Goal: Information Seeking & Learning: Learn about a topic

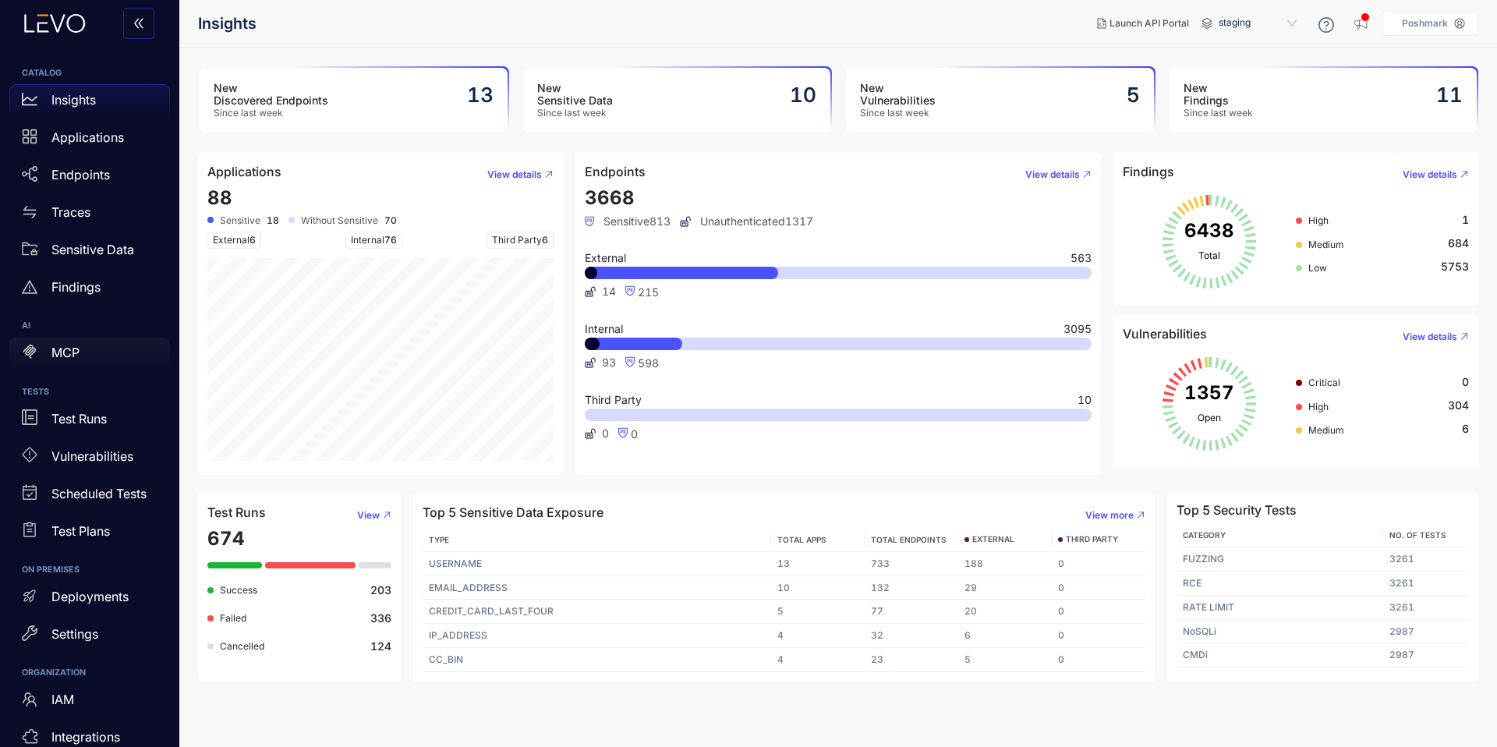
click at [60, 349] on p "MCP" at bounding box center [65, 353] width 28 height 14
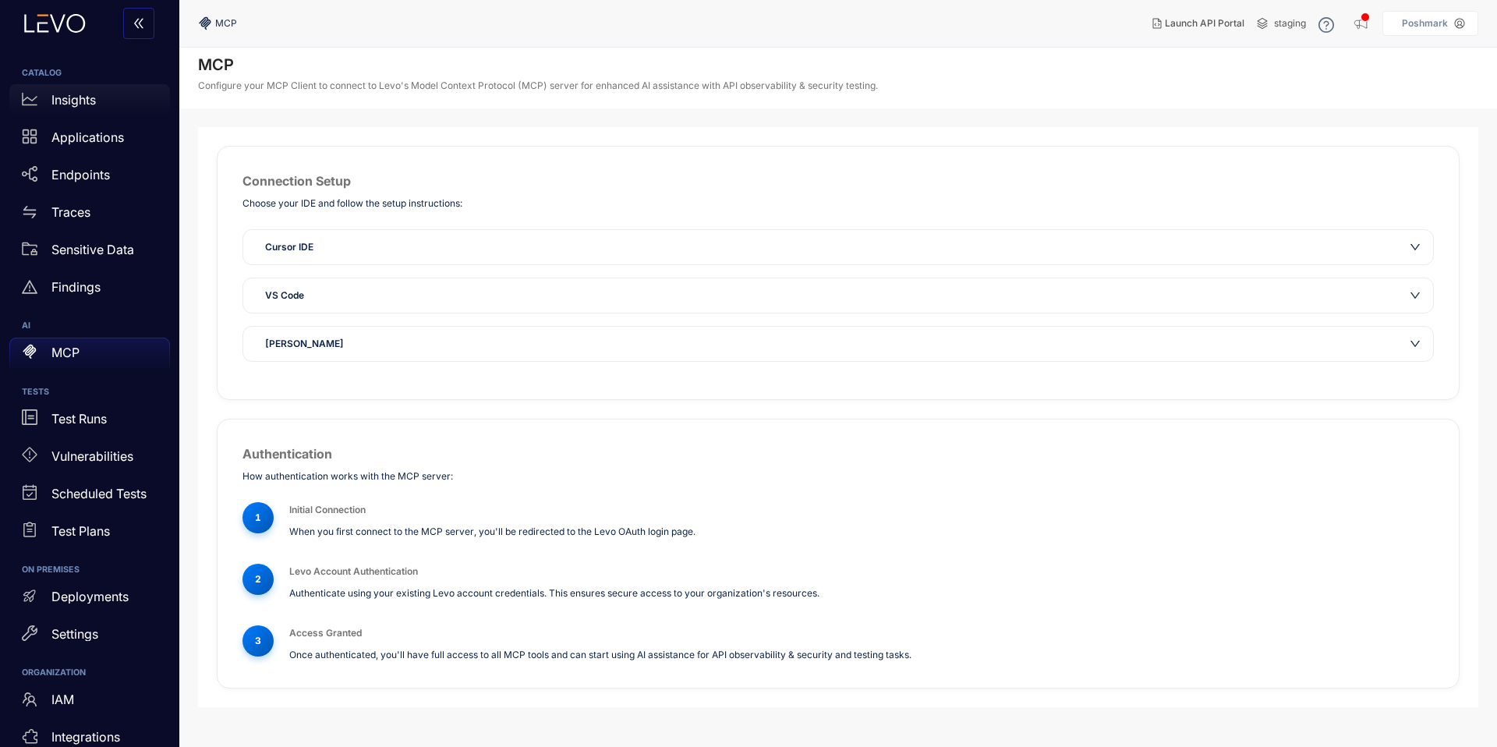
click at [67, 104] on p "Insights" at bounding box center [73, 100] width 44 height 14
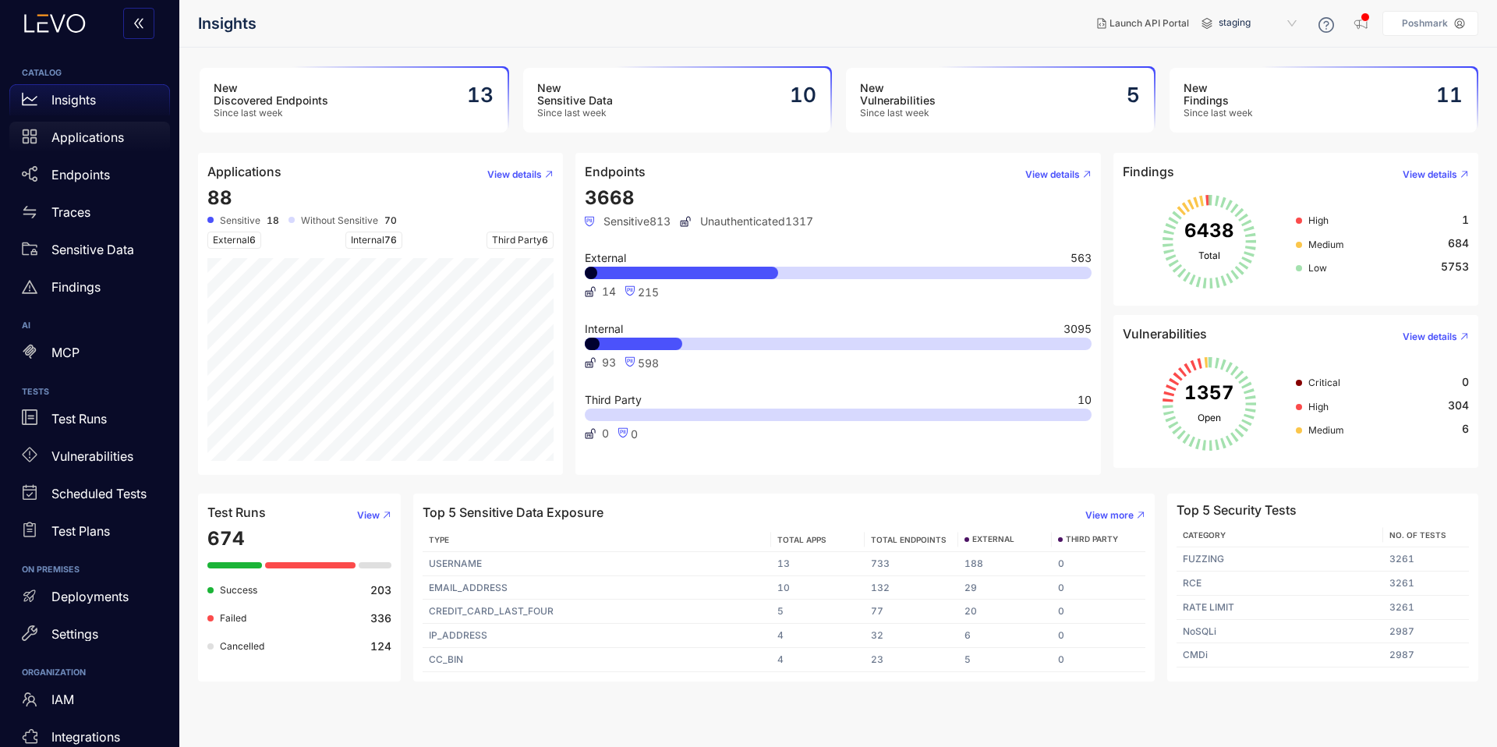
click at [84, 154] on link "Applications" at bounding box center [89, 140] width 161 height 37
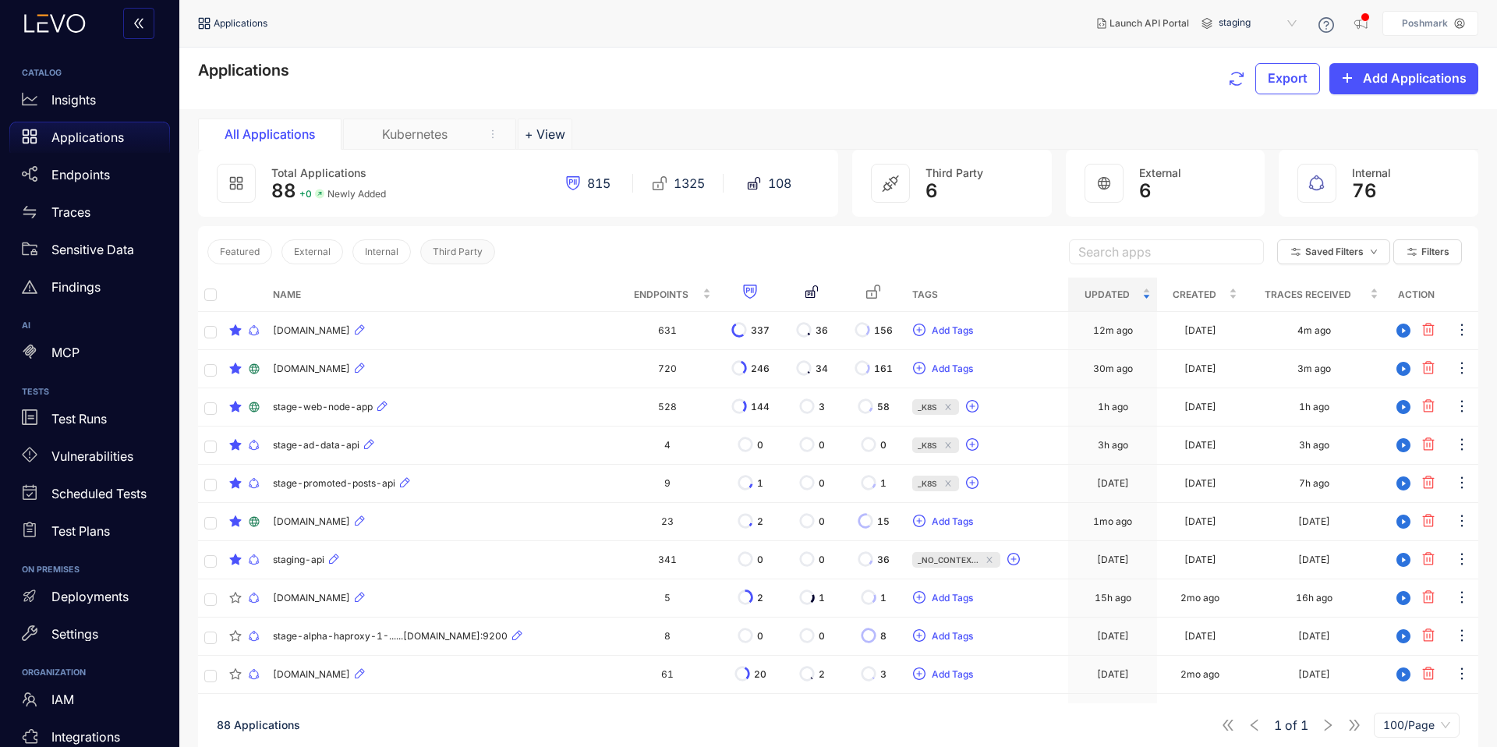
click at [451, 246] on span "Third Party" at bounding box center [458, 251] width 50 height 11
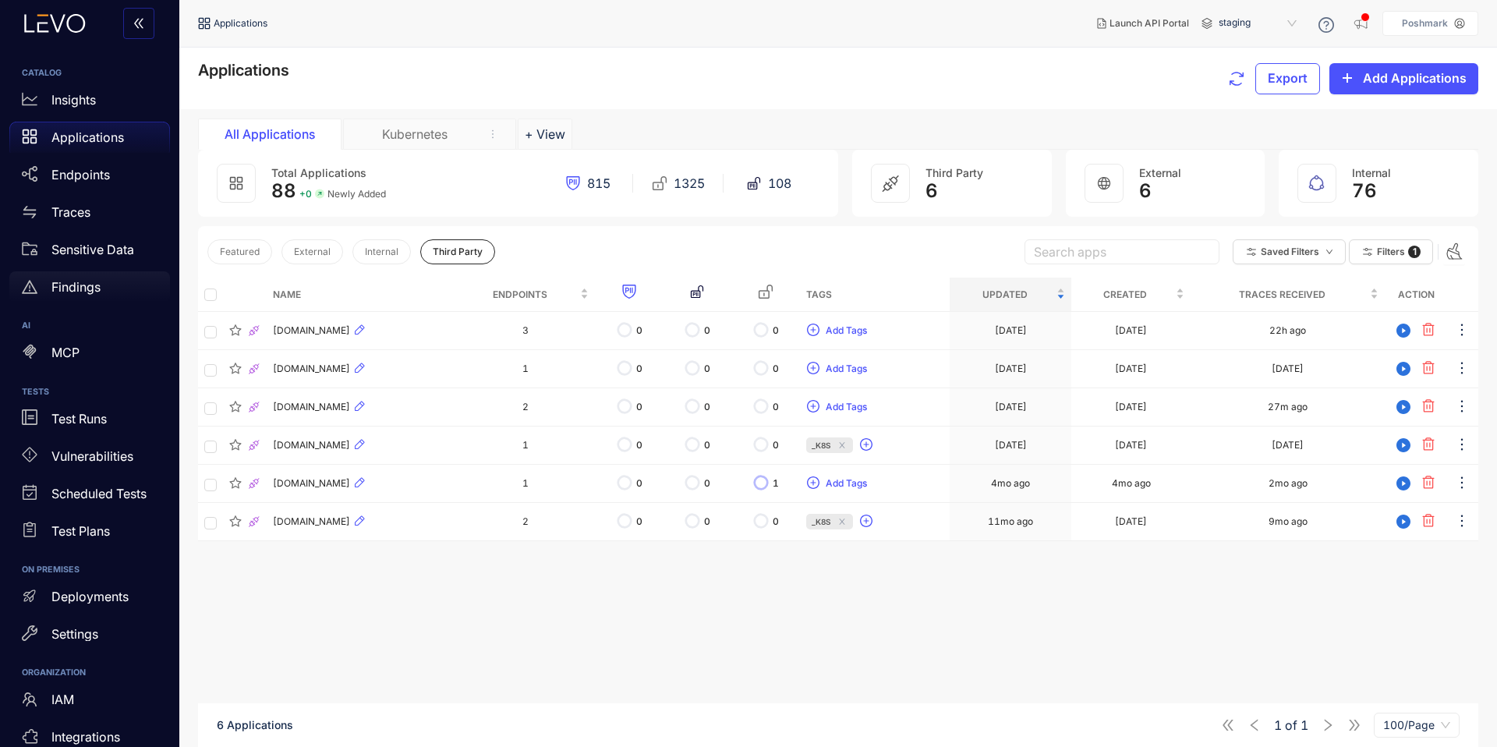
click at [97, 299] on div "Findings" at bounding box center [89, 286] width 161 height 31
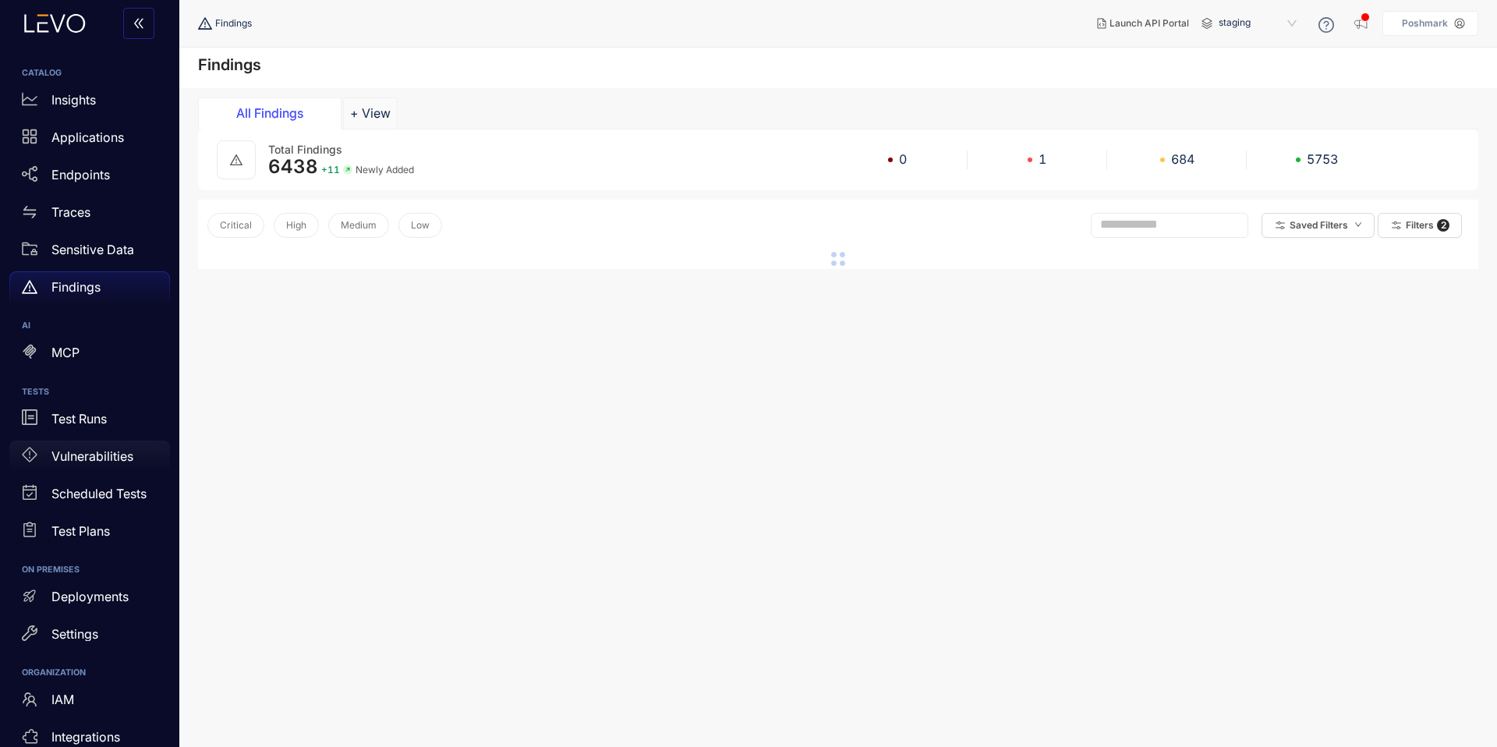
click at [81, 466] on div "Vulnerabilities" at bounding box center [89, 456] width 161 height 31
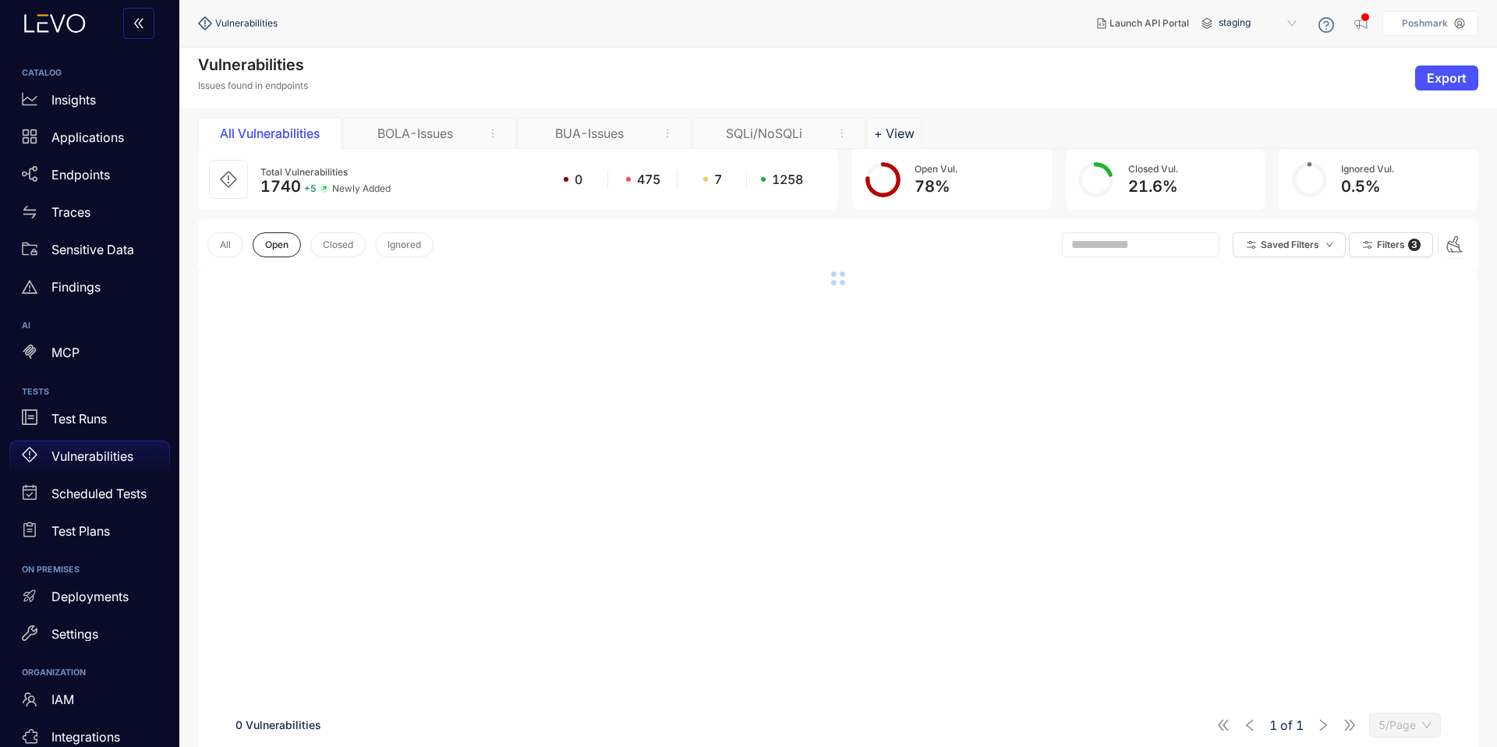
click at [416, 140] on div "BOLA-Issues" at bounding box center [414, 133] width 117 height 14
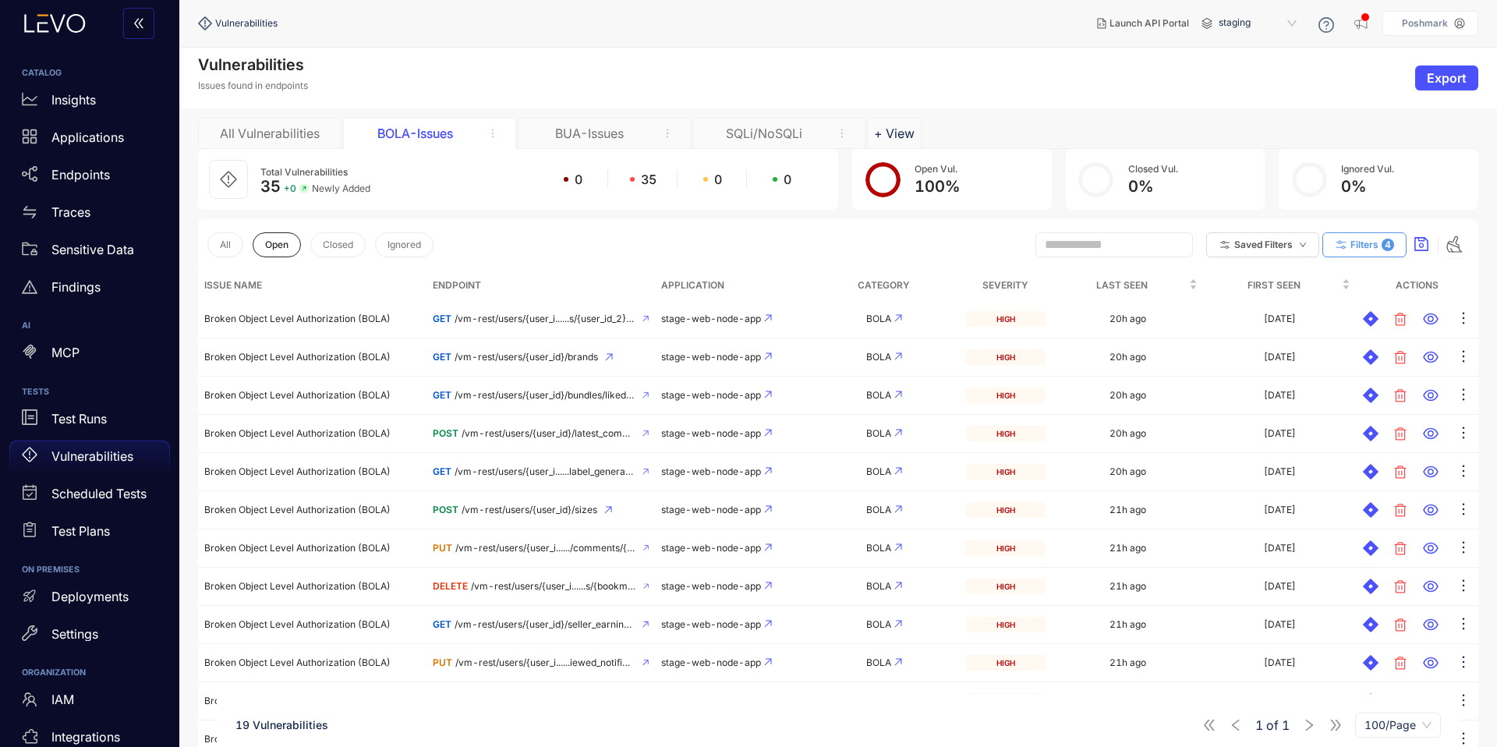
click at [1385, 240] on span "4" at bounding box center [1388, 245] width 12 height 12
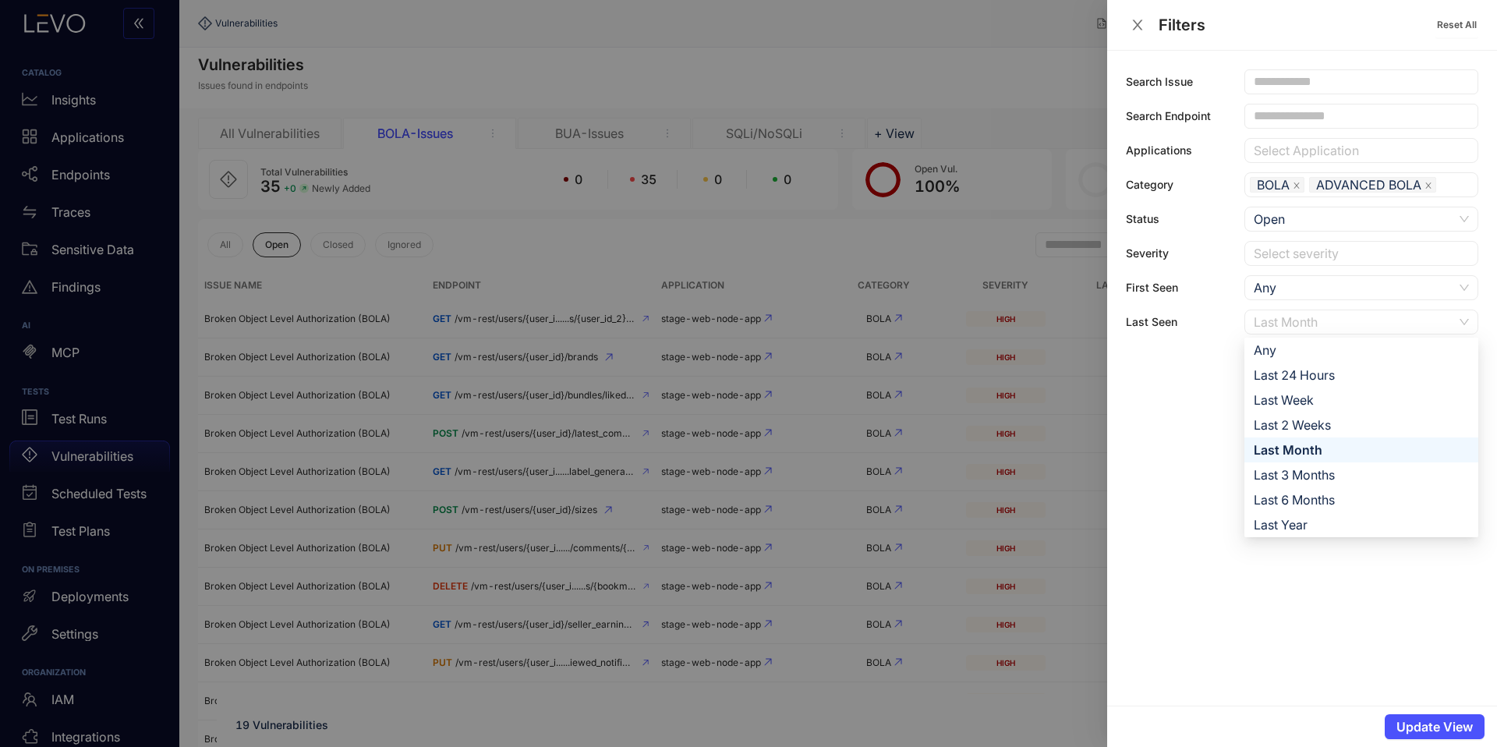
click at [1341, 314] on div "Last Month" at bounding box center [1354, 321] width 200 height 23
click at [1311, 348] on div "Any" at bounding box center [1361, 350] width 215 height 17
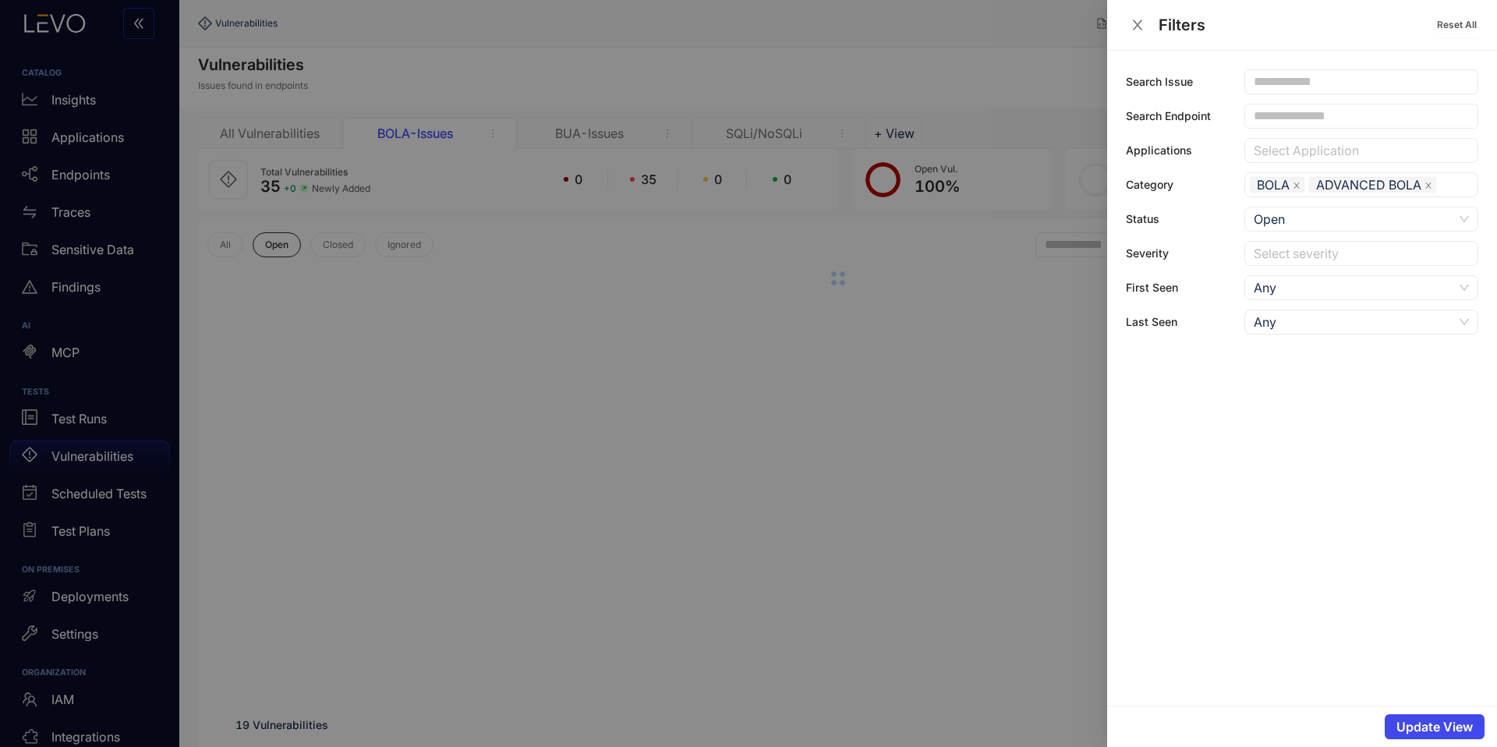
click at [1445, 735] on button "Update View" at bounding box center [1435, 726] width 100 height 25
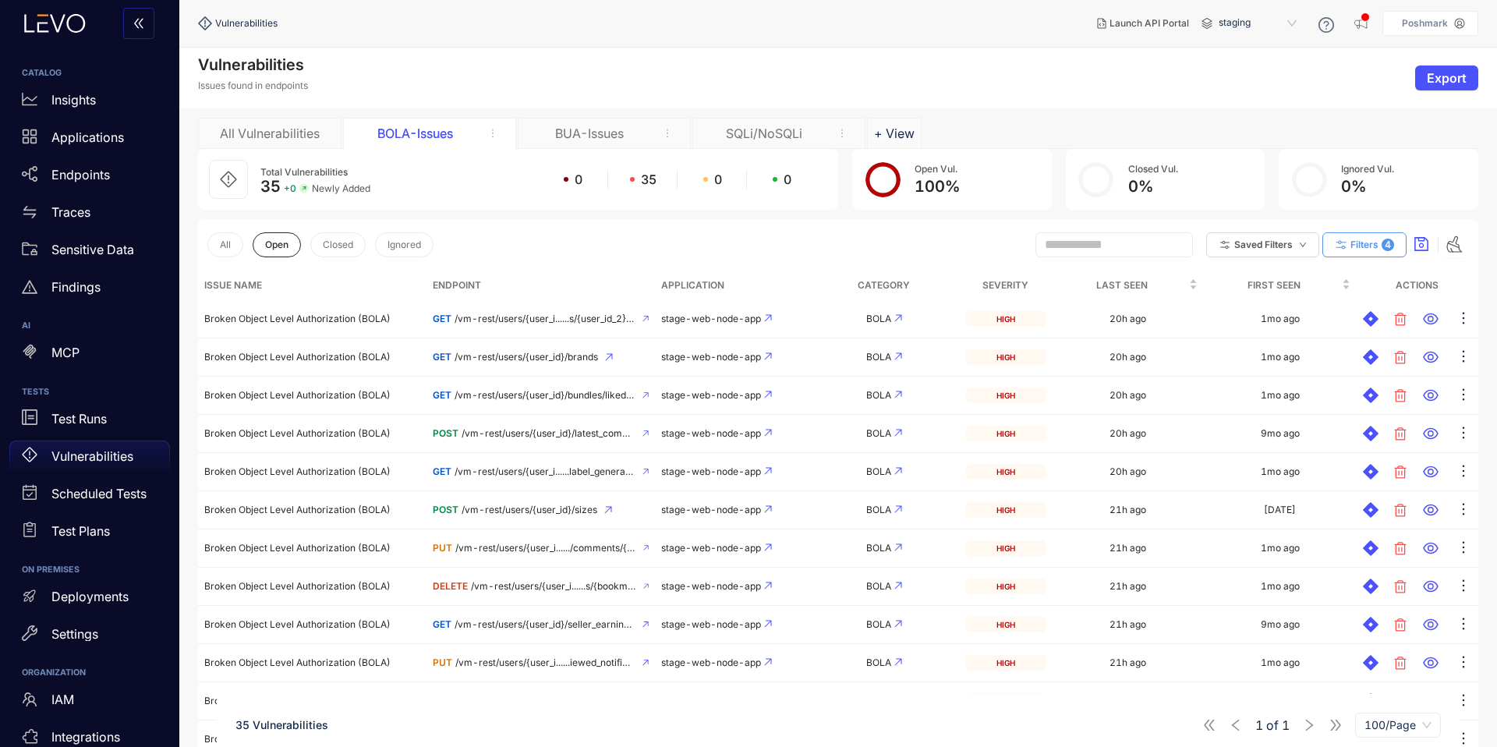
click at [1369, 244] on span "Filters" at bounding box center [1365, 244] width 28 height 11
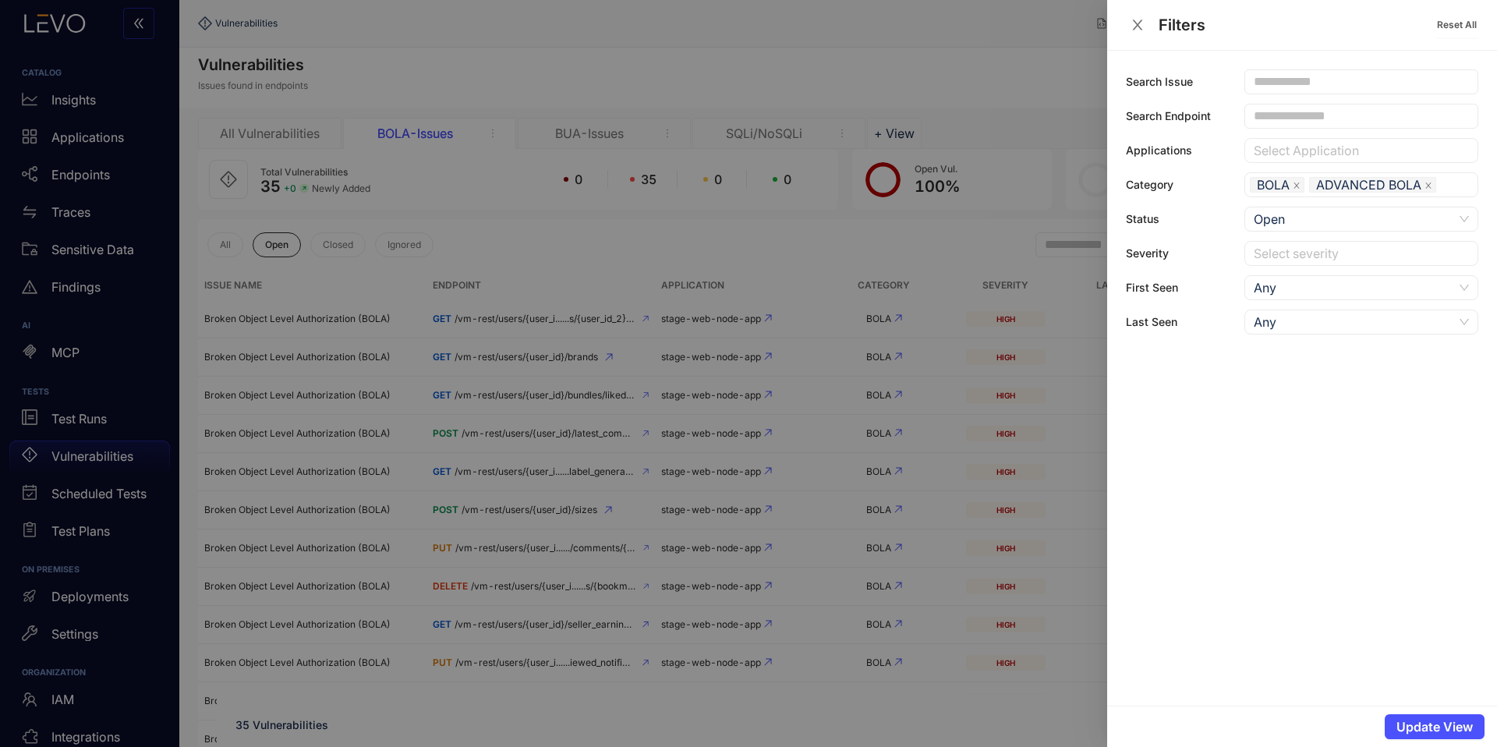
click at [857, 268] on div at bounding box center [748, 373] width 1497 height 747
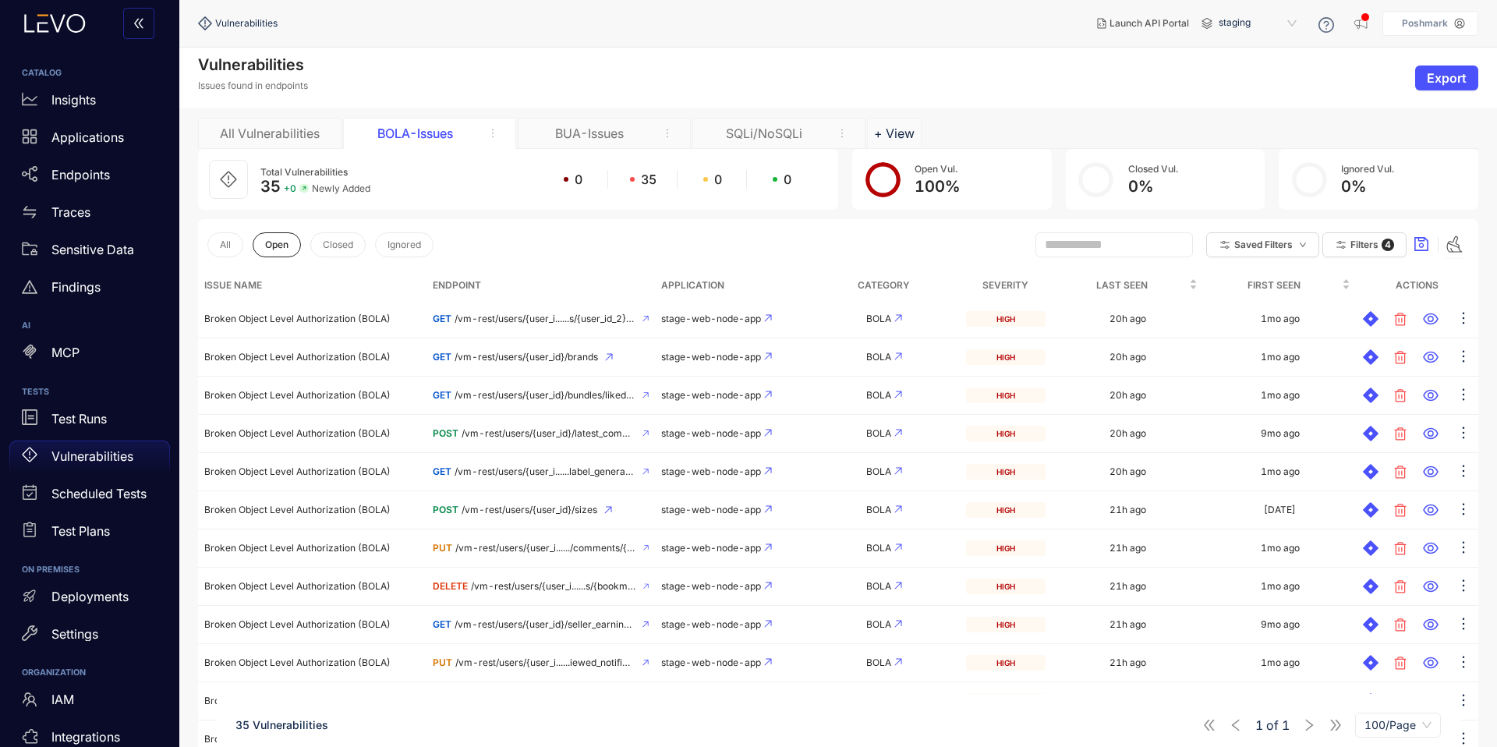
click at [606, 136] on div "BUA-Issues" at bounding box center [589, 133] width 117 height 14
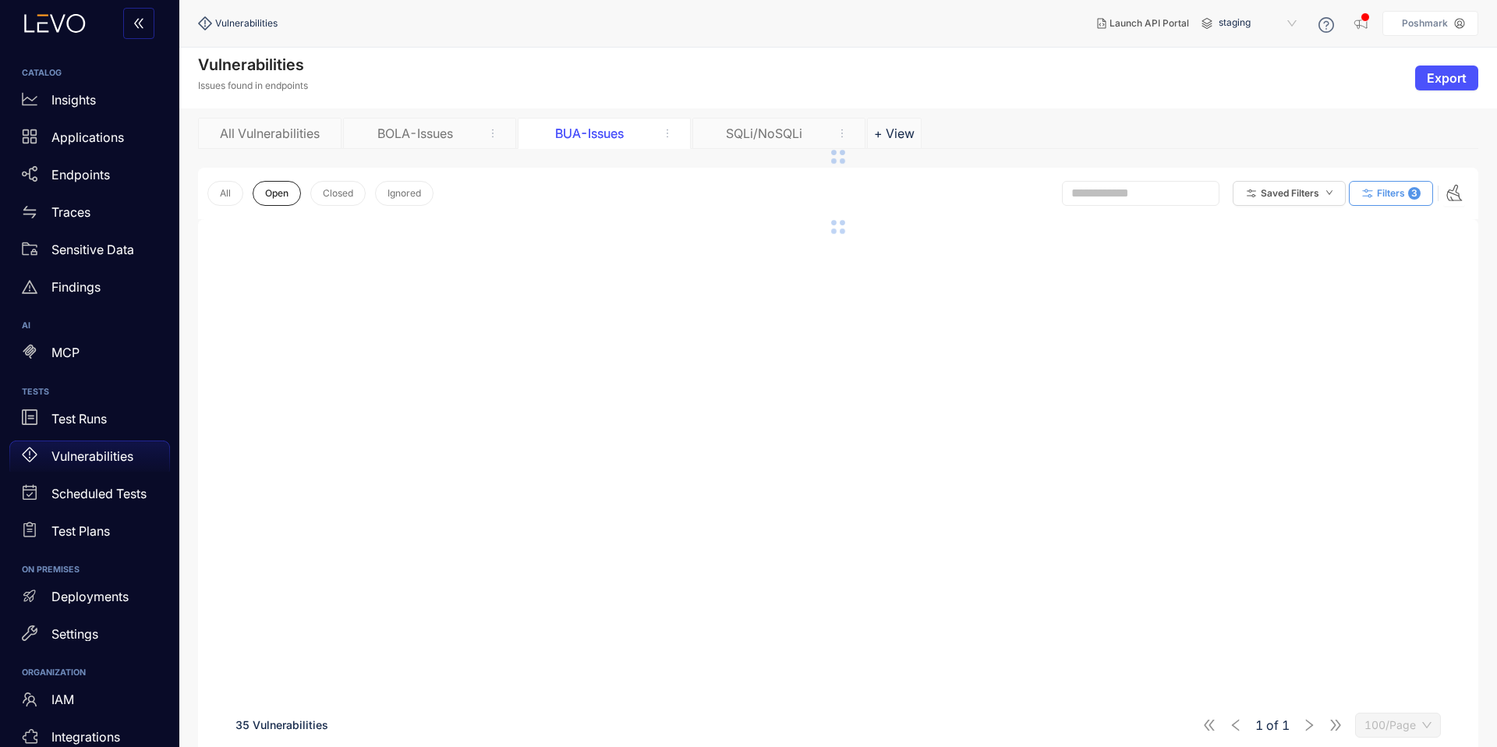
click at [1394, 195] on span "Filters" at bounding box center [1391, 193] width 28 height 11
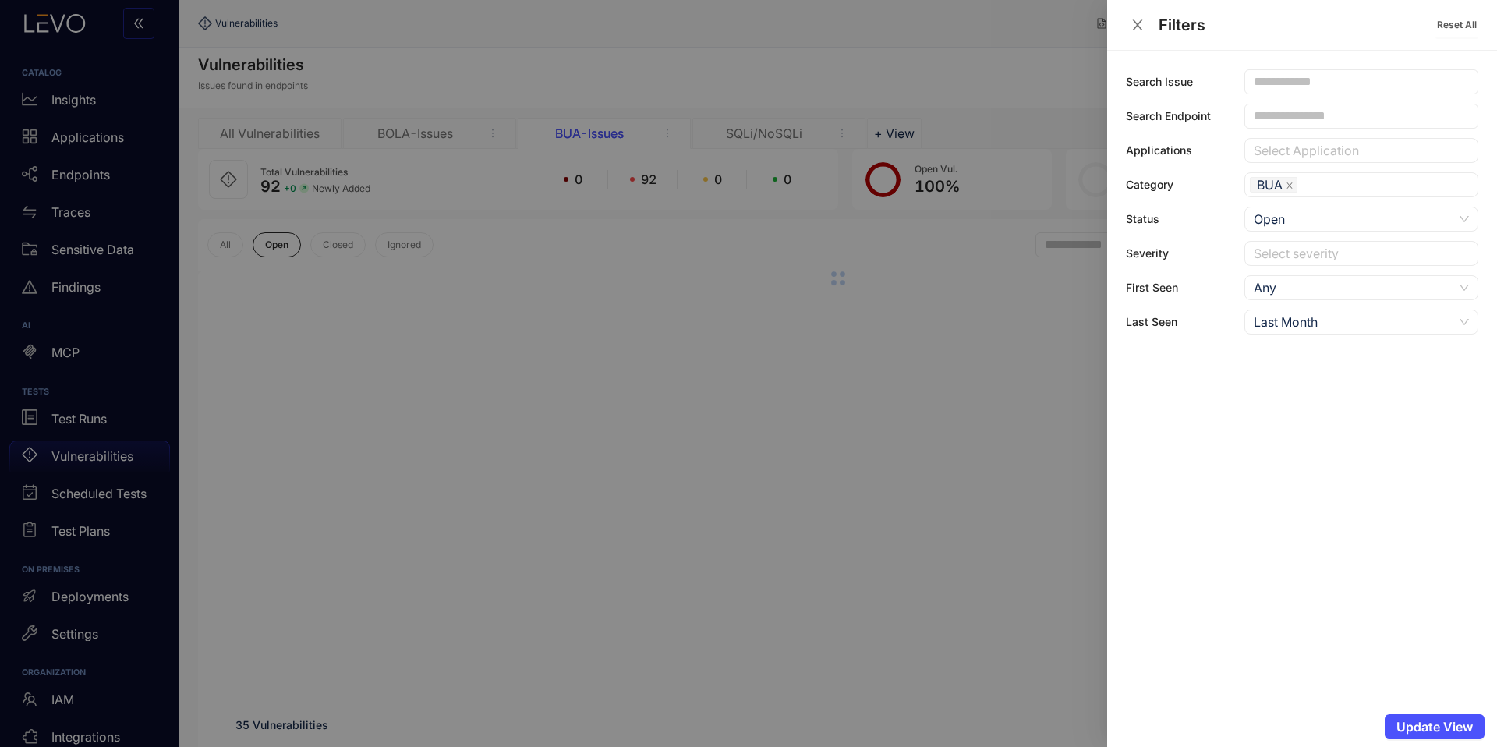
click at [1299, 311] on div "Last Month" at bounding box center [1354, 321] width 200 height 23
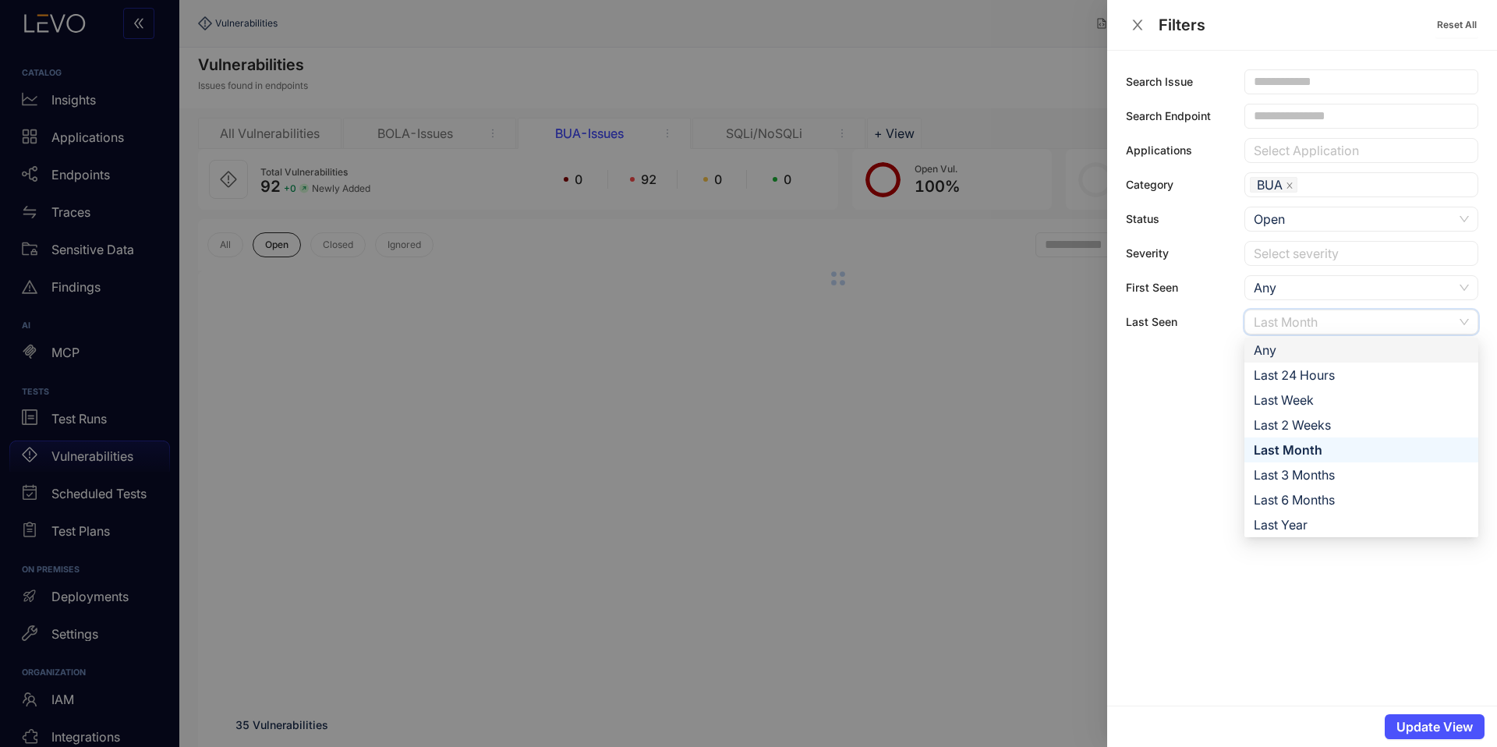
click at [1274, 350] on div "Any" at bounding box center [1361, 350] width 215 height 17
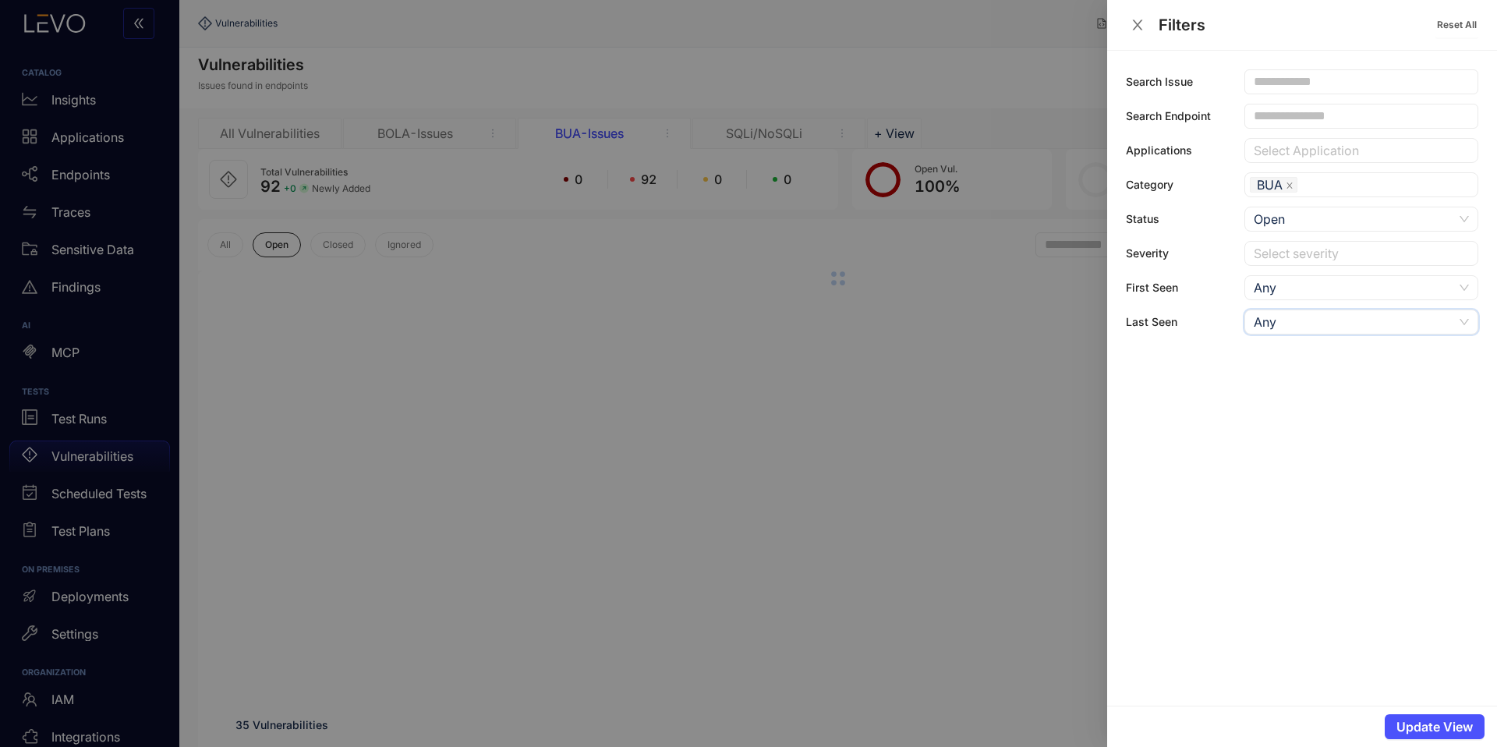
click at [961, 318] on div at bounding box center [748, 373] width 1497 height 747
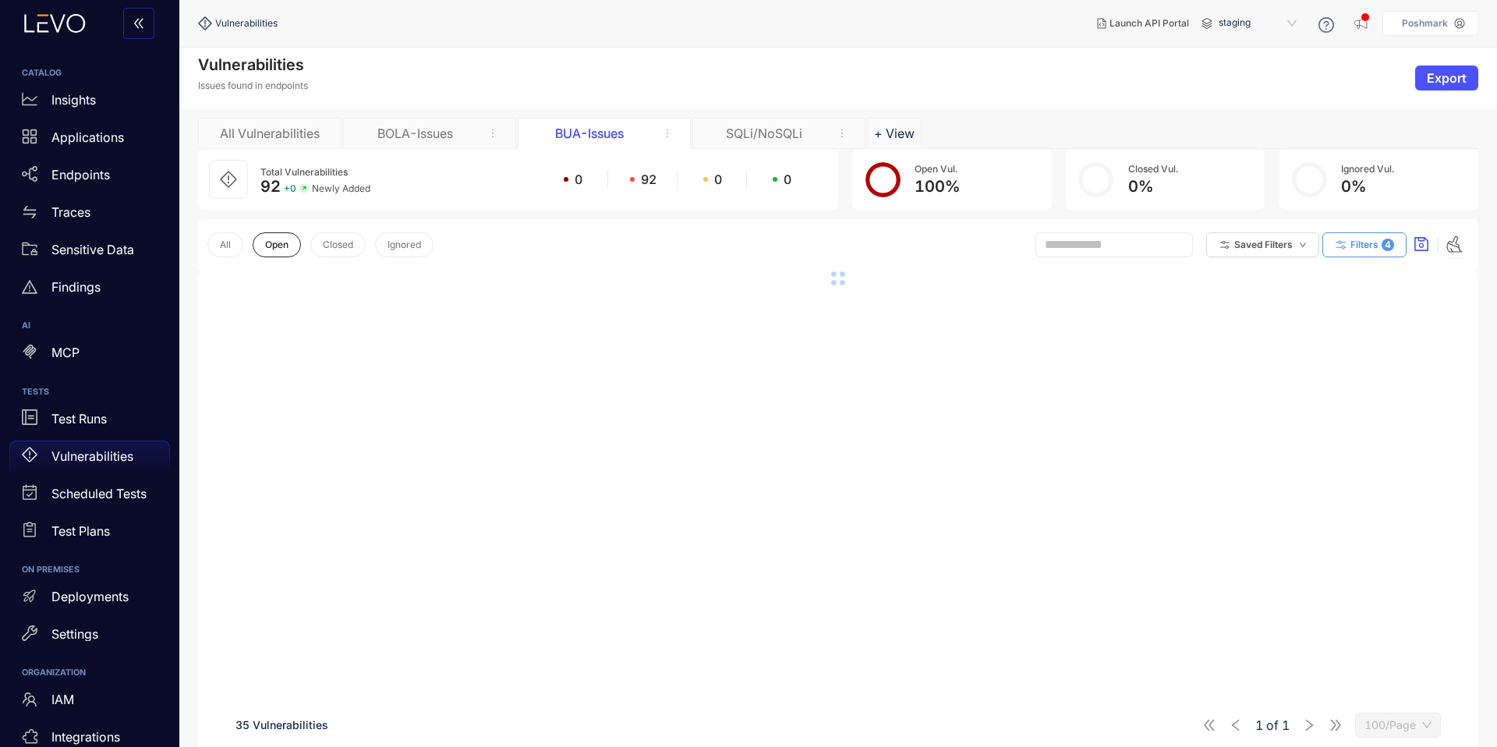
click at [1377, 243] on span "Filters" at bounding box center [1365, 244] width 28 height 11
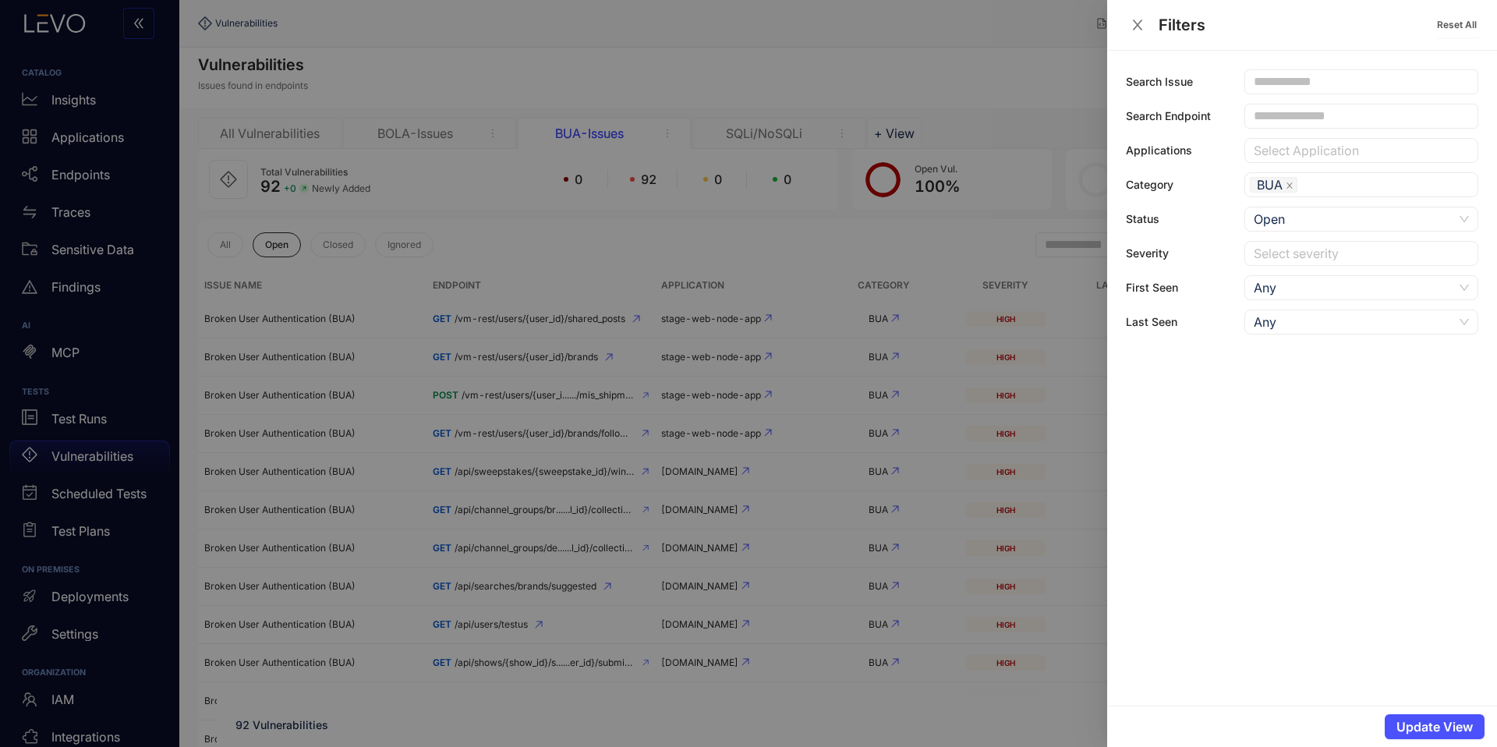
click at [1430, 743] on div "Update View" at bounding box center [1302, 726] width 390 height 41
click at [1429, 734] on span "Update View" at bounding box center [1435, 727] width 76 height 14
click at [854, 731] on div at bounding box center [748, 373] width 1497 height 747
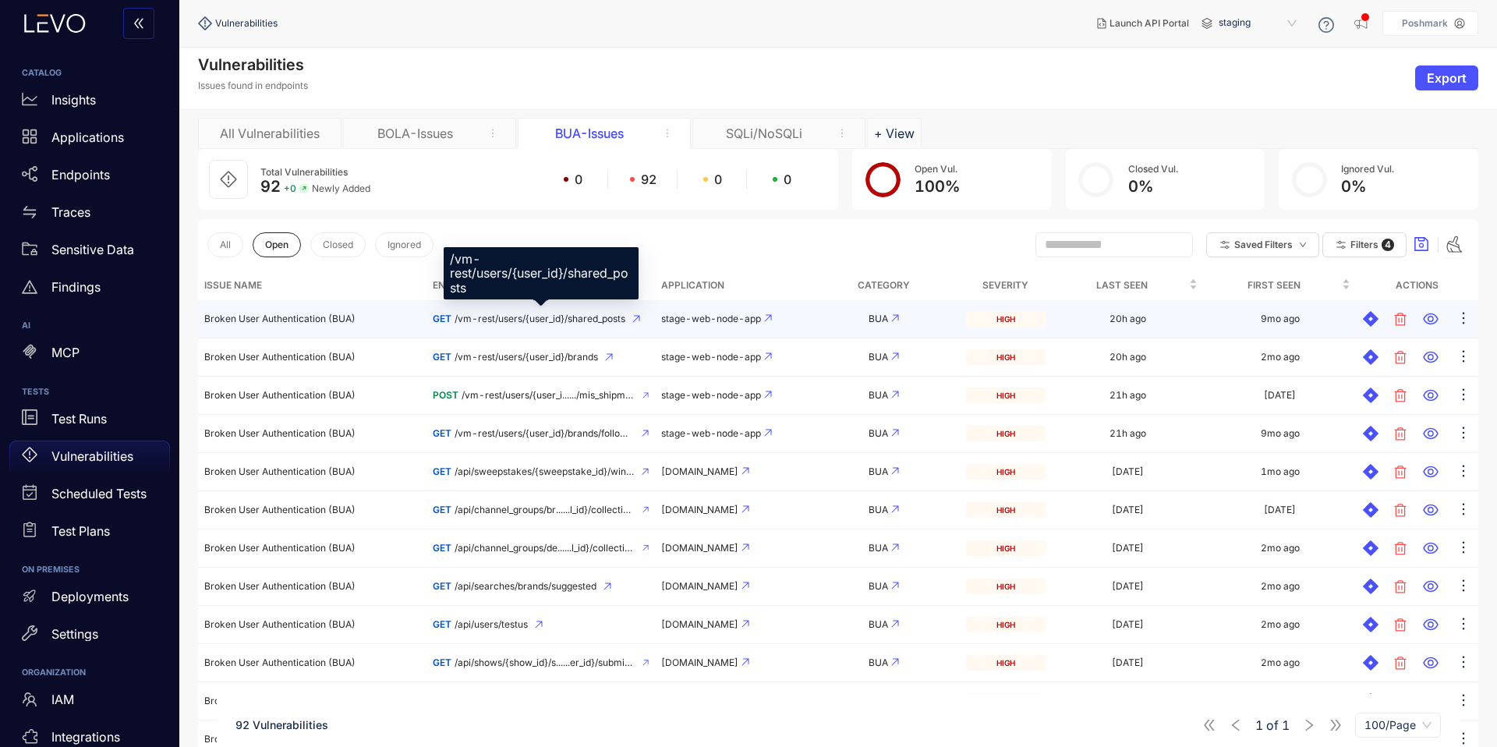
click at [545, 321] on span "/vm-rest/users/{user_id}/shared_posts" at bounding box center [540, 319] width 171 height 11
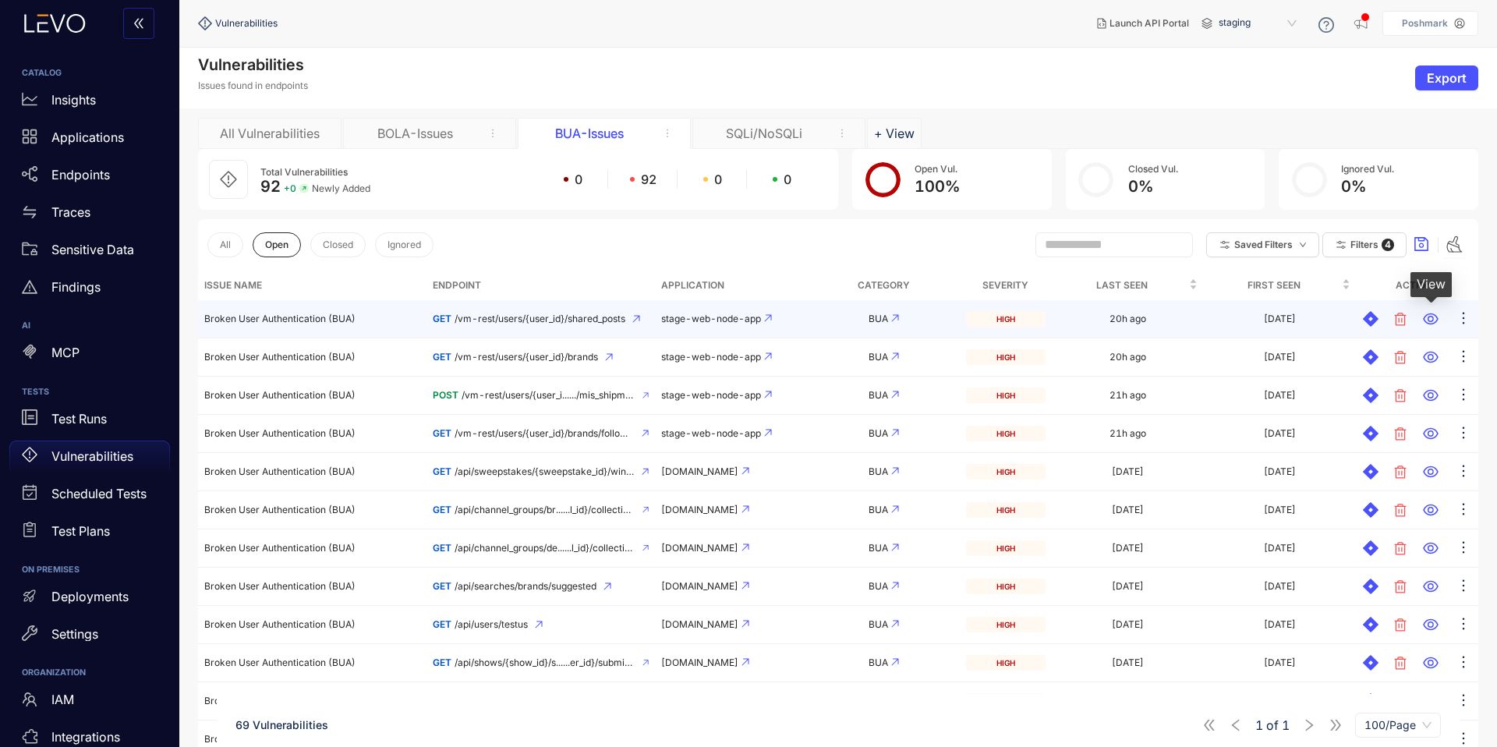
click at [1432, 318] on icon at bounding box center [1431, 319] width 16 height 16
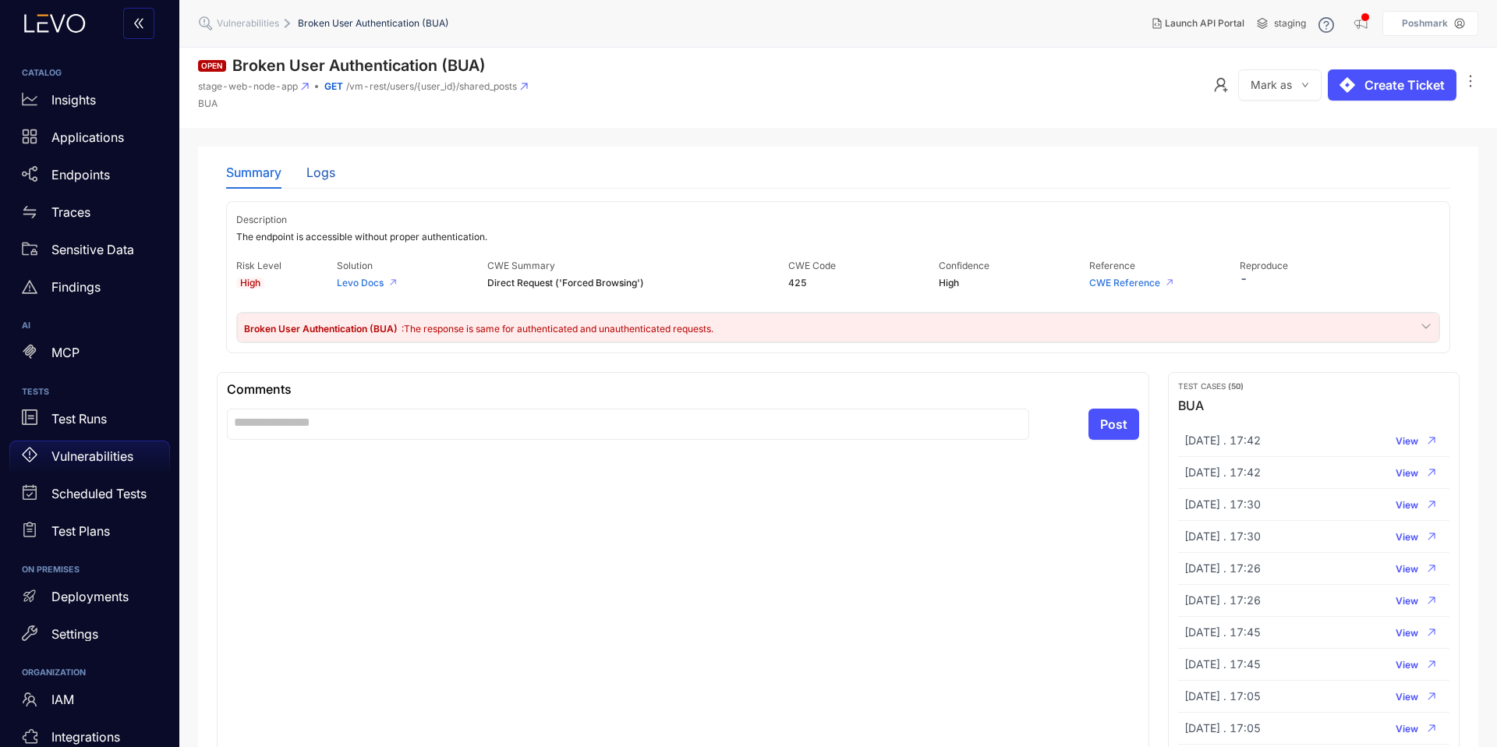
click at [327, 175] on div "Logs" at bounding box center [321, 172] width 29 height 14
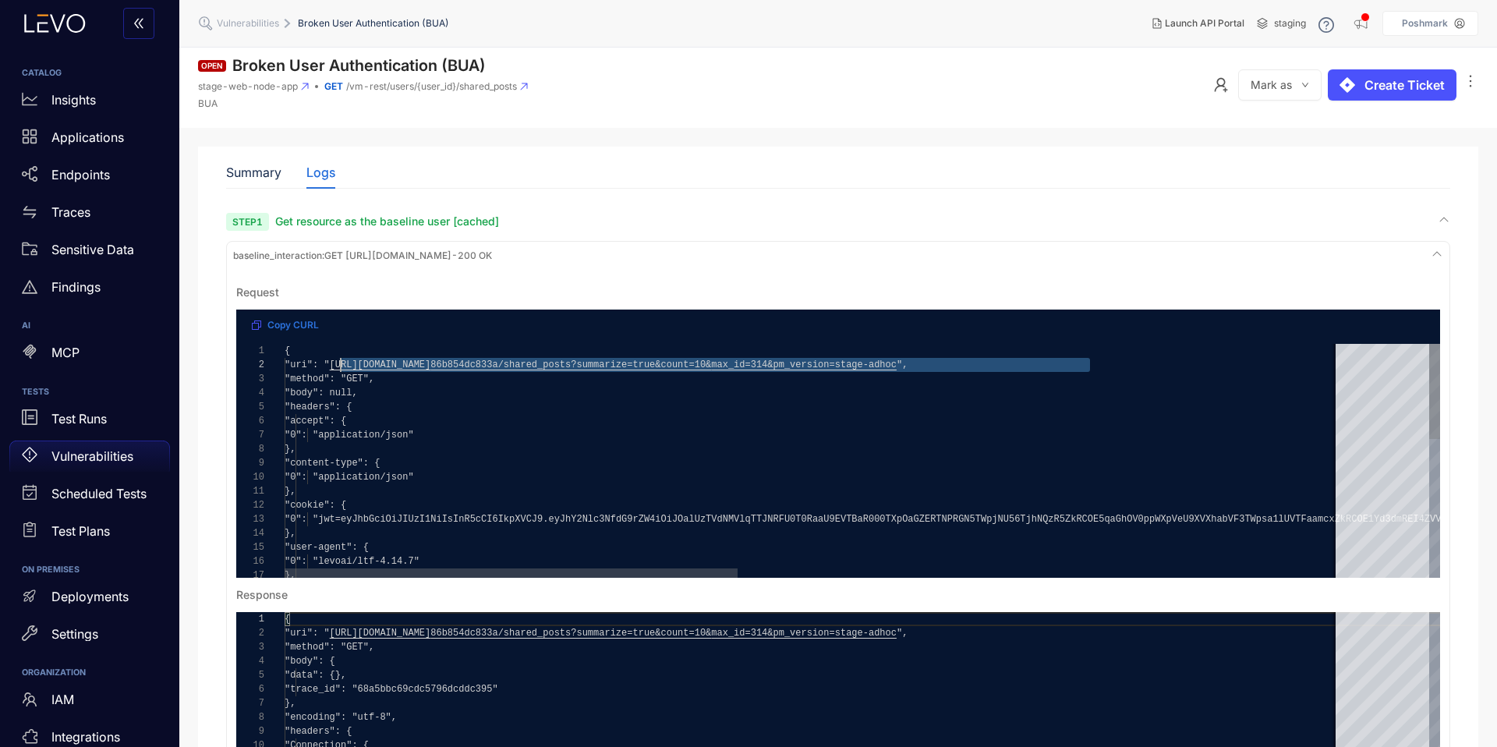
drag, startPoint x: 1091, startPoint y: 364, endPoint x: 339, endPoint y: 368, distance: 751.8
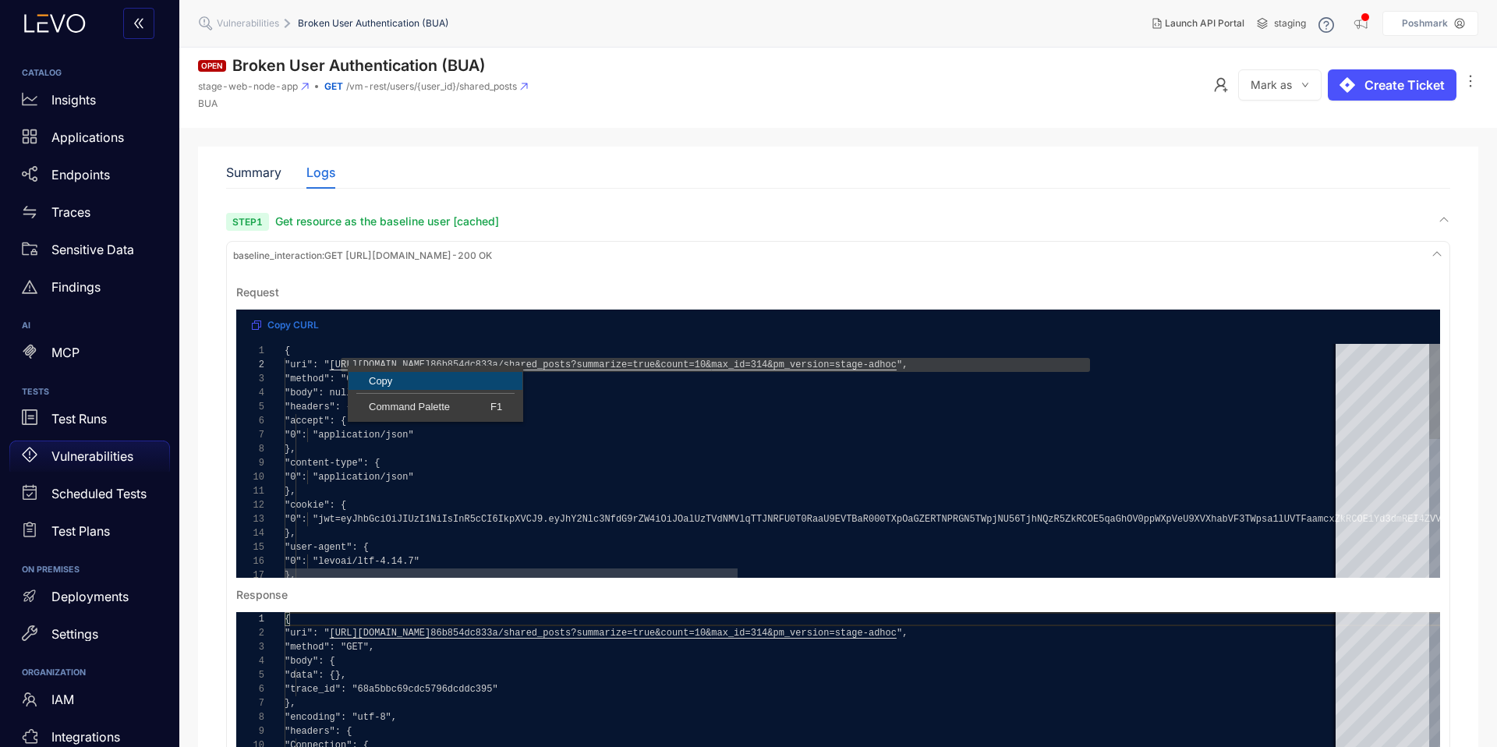
click at [377, 380] on span "Copy" at bounding box center [436, 381] width 174 height 10
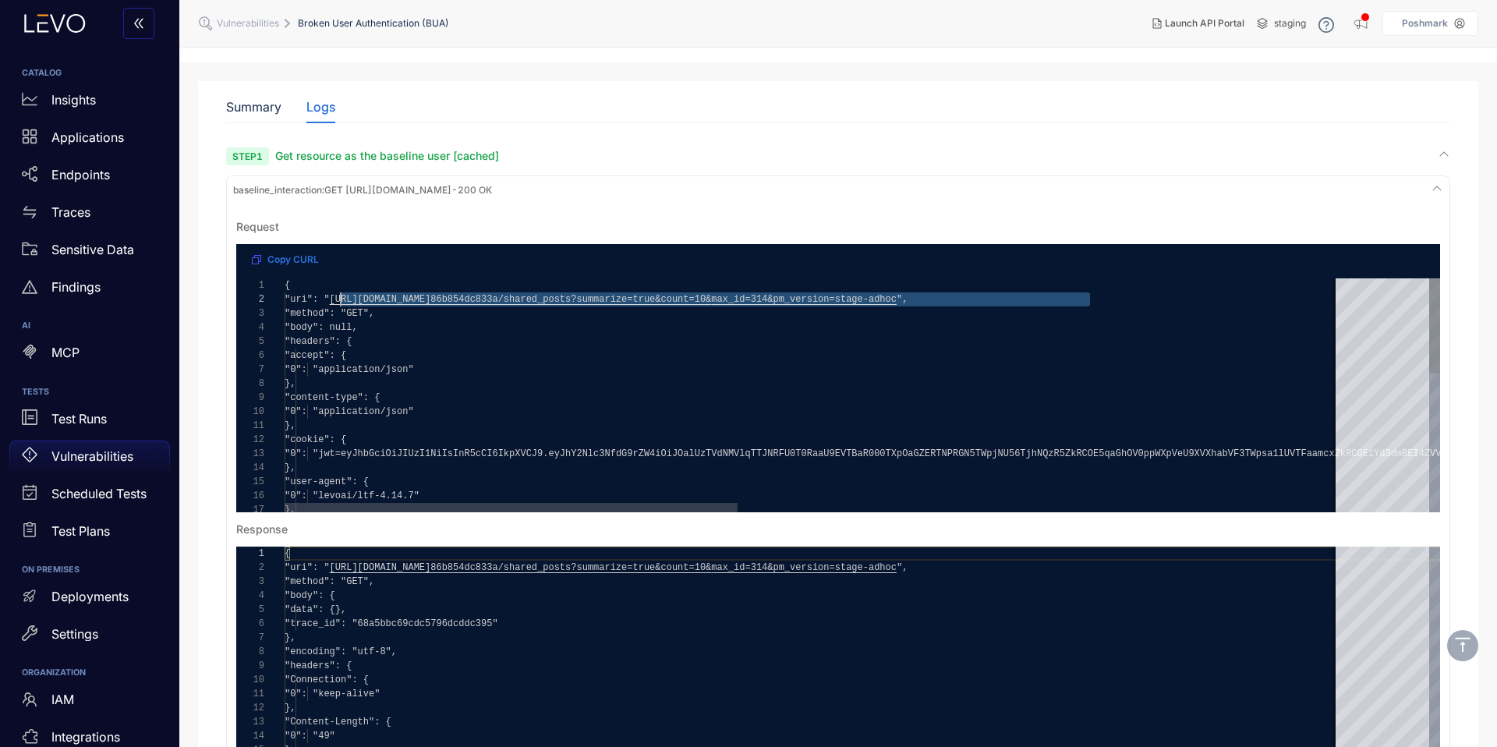
scroll to position [206, 0]
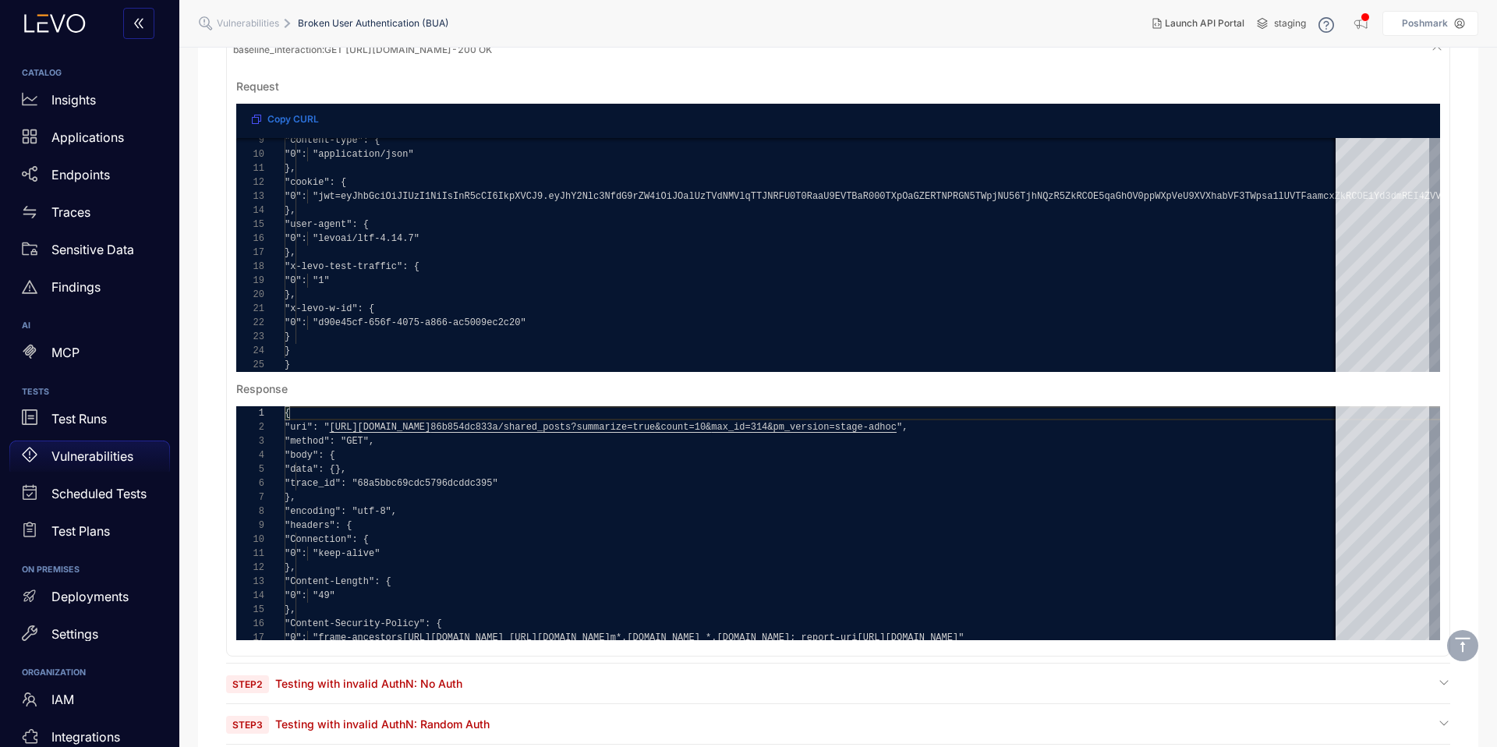
click at [549, 684] on div "Step 2 Testing with invalid AuthN: No Auth" at bounding box center [838, 683] width 1224 height 15
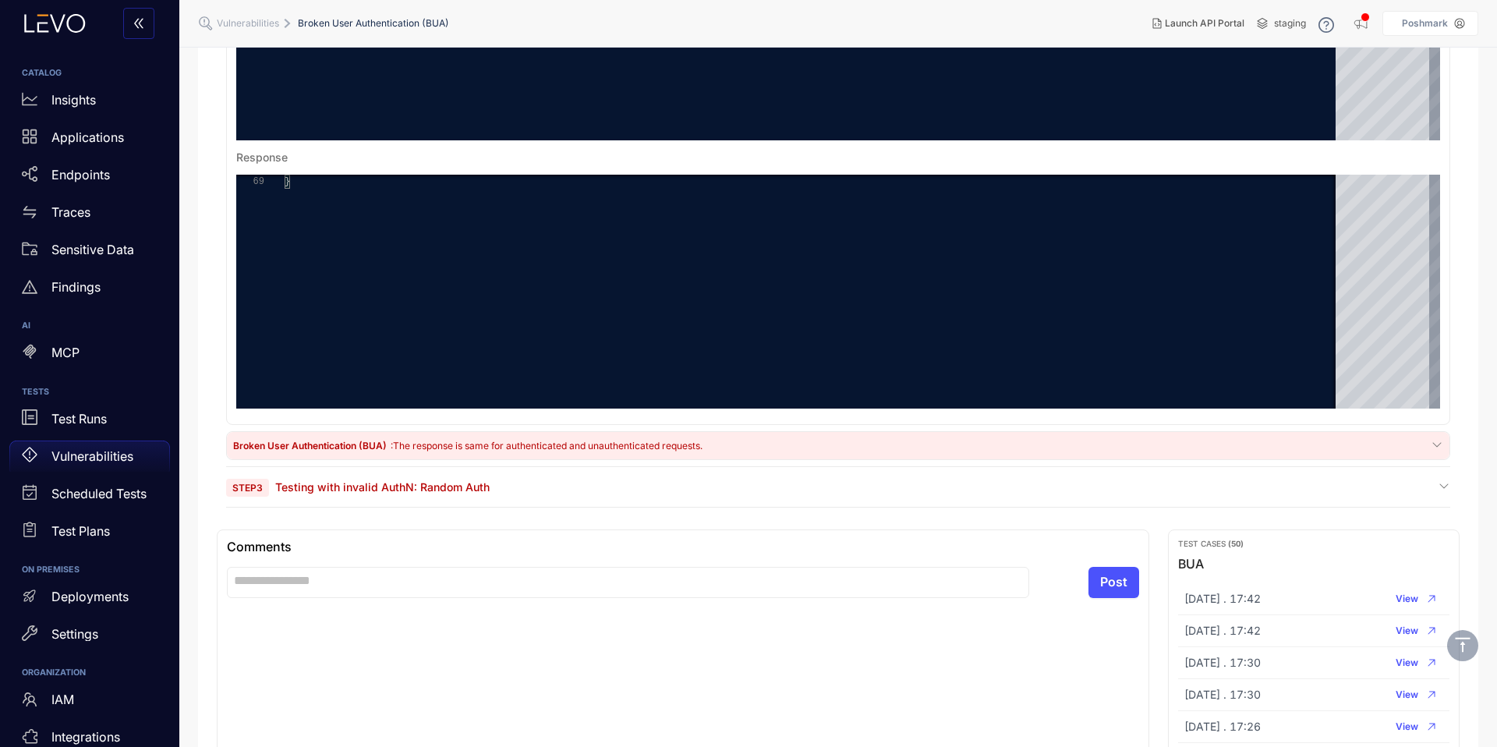
scroll to position [1316, 0]
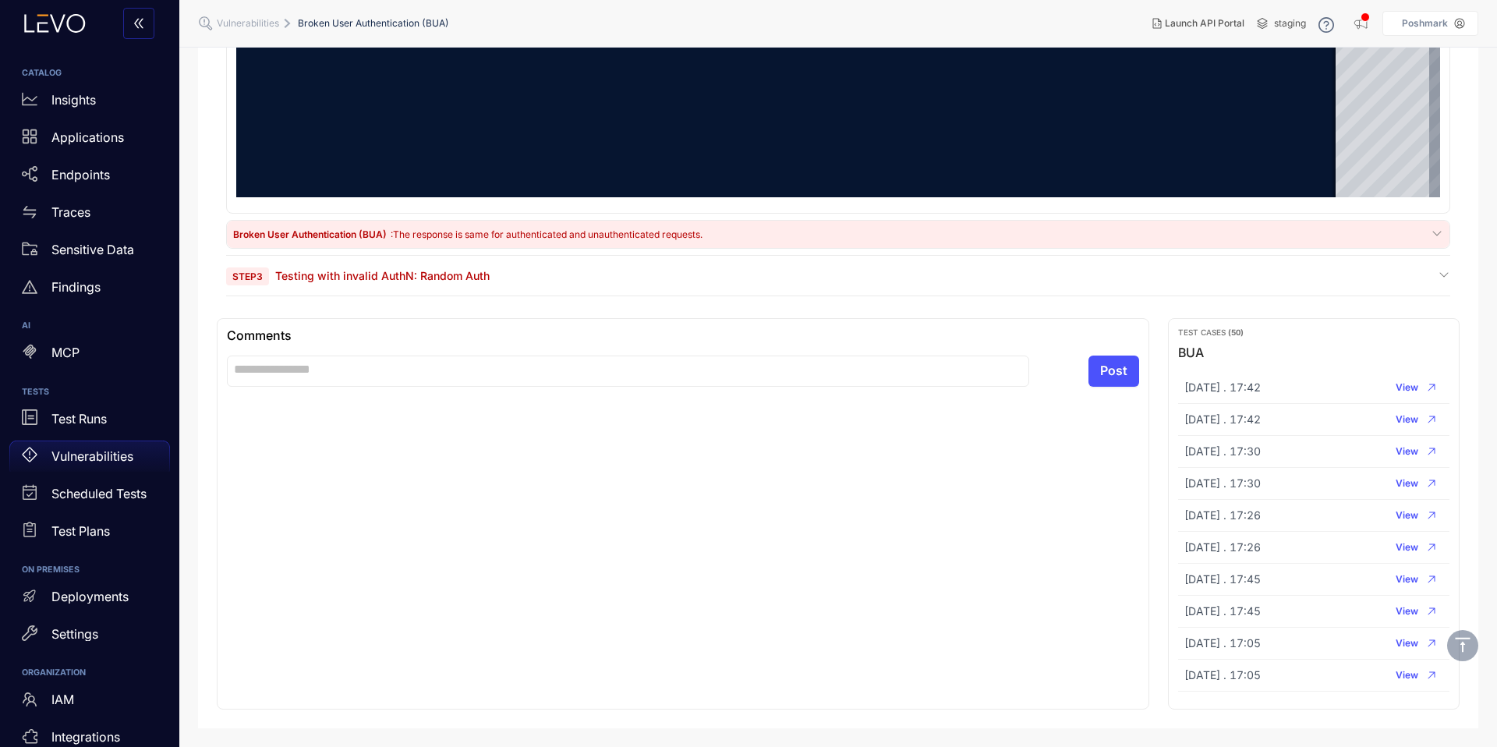
click at [399, 270] on span "Testing with invalid AuthN: Random Auth" at bounding box center [382, 275] width 214 height 13
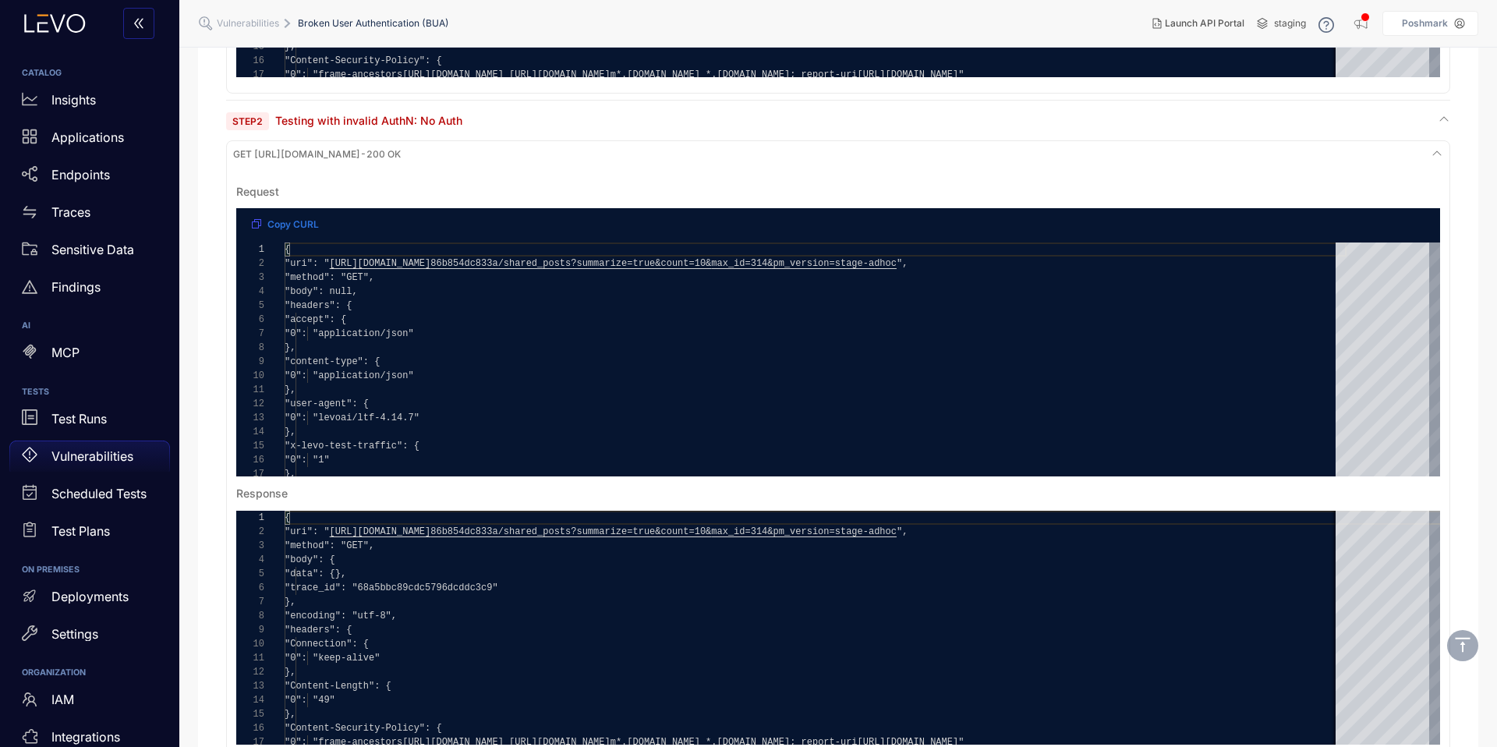
scroll to position [0, 0]
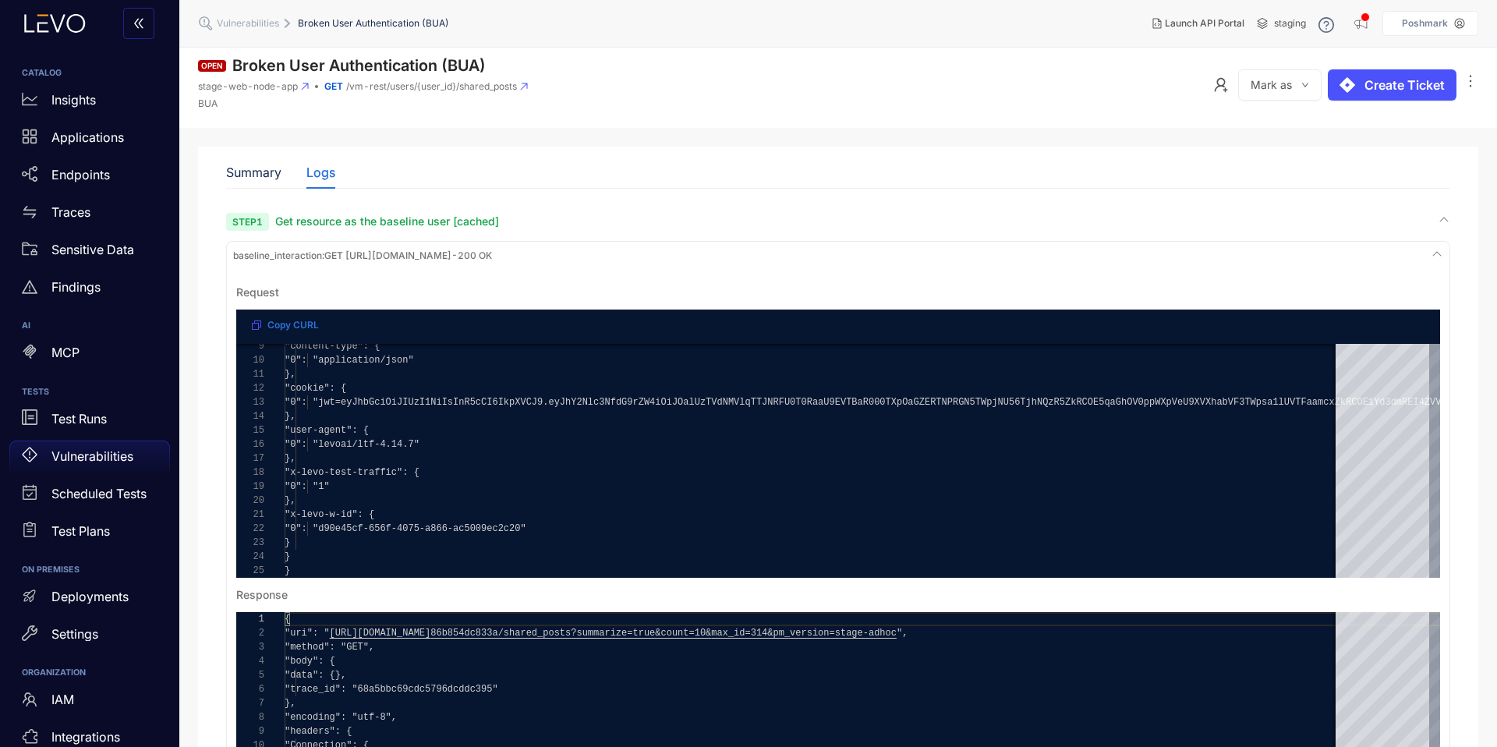
click at [526, 87] on icon at bounding box center [524, 86] width 7 height 7
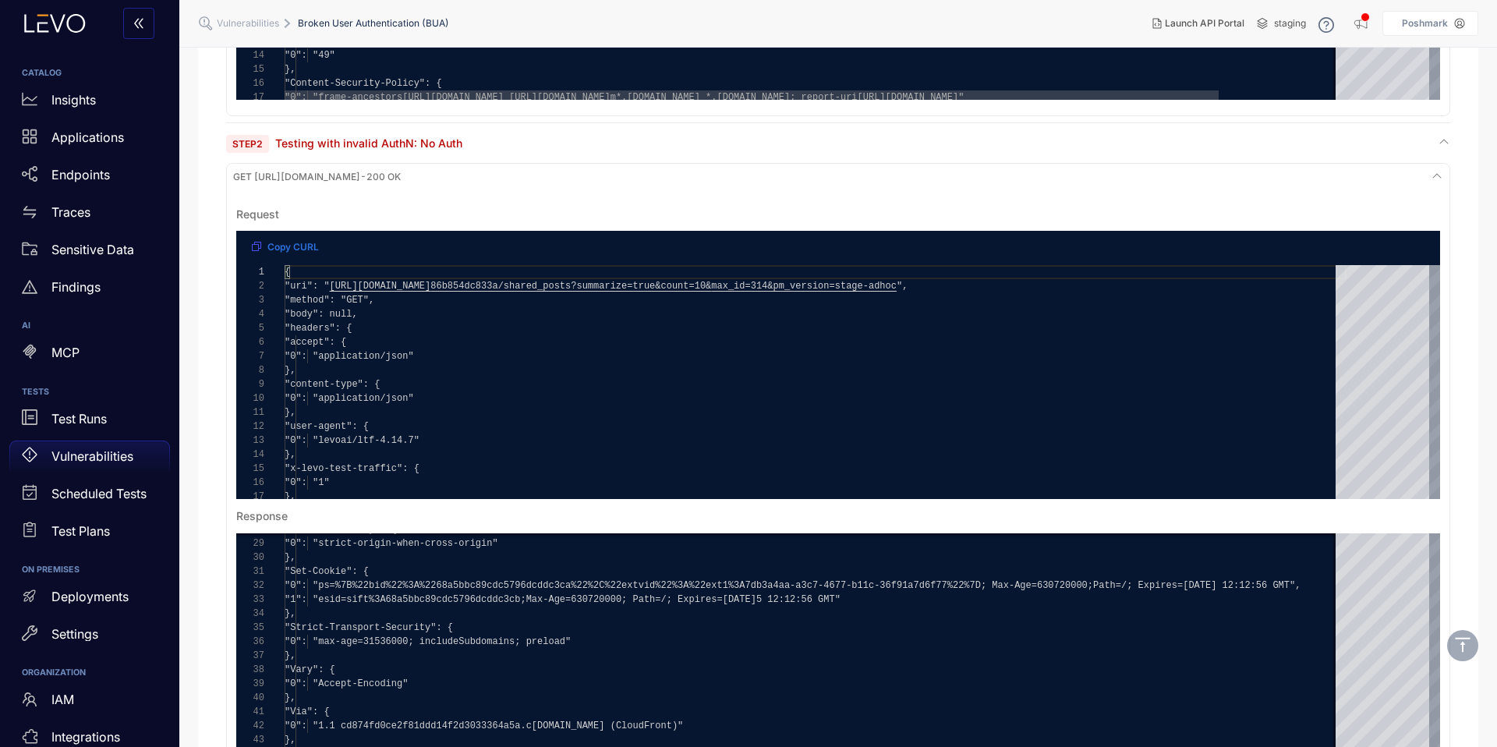
scroll to position [688, 0]
